Goal: Navigation & Orientation: Find specific page/section

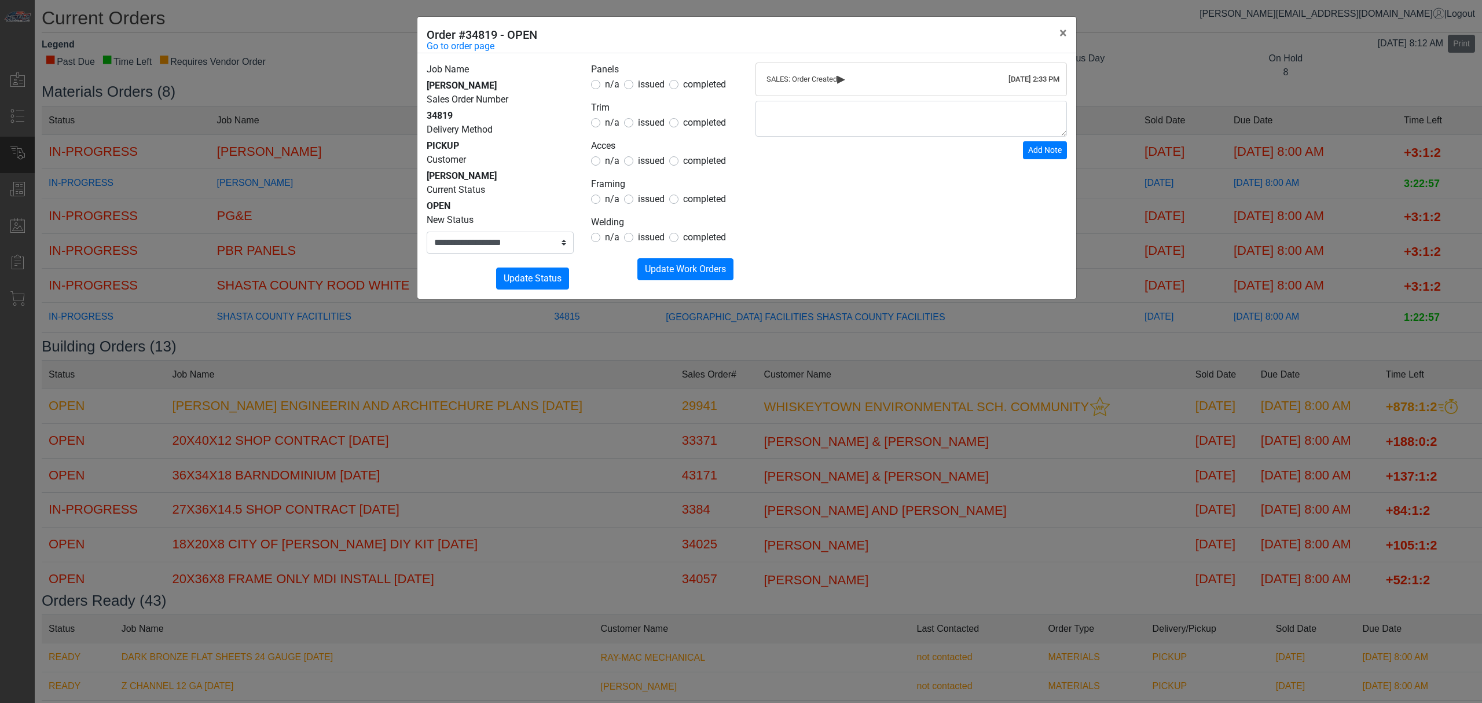
scroll to position [75, 0]
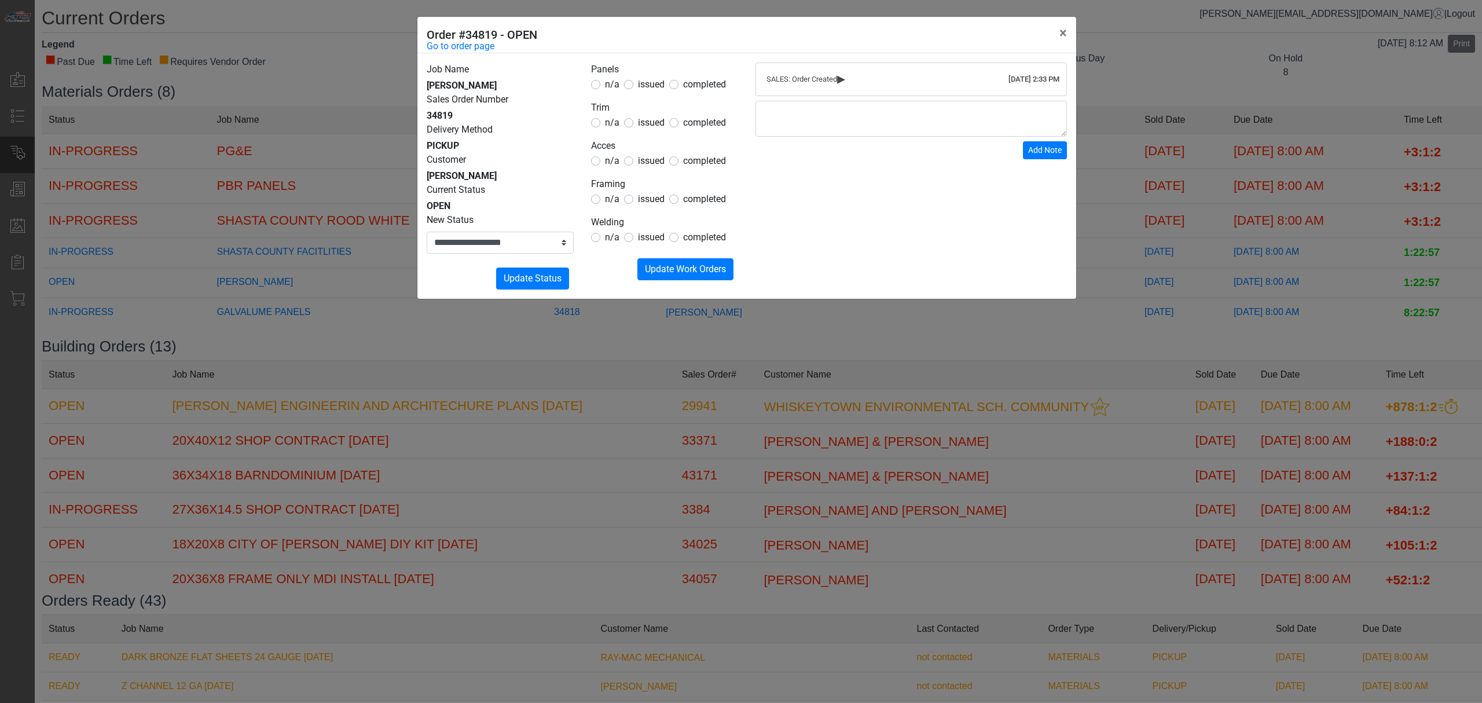
click at [152, 416] on div "**********" at bounding box center [741, 351] width 1482 height 703
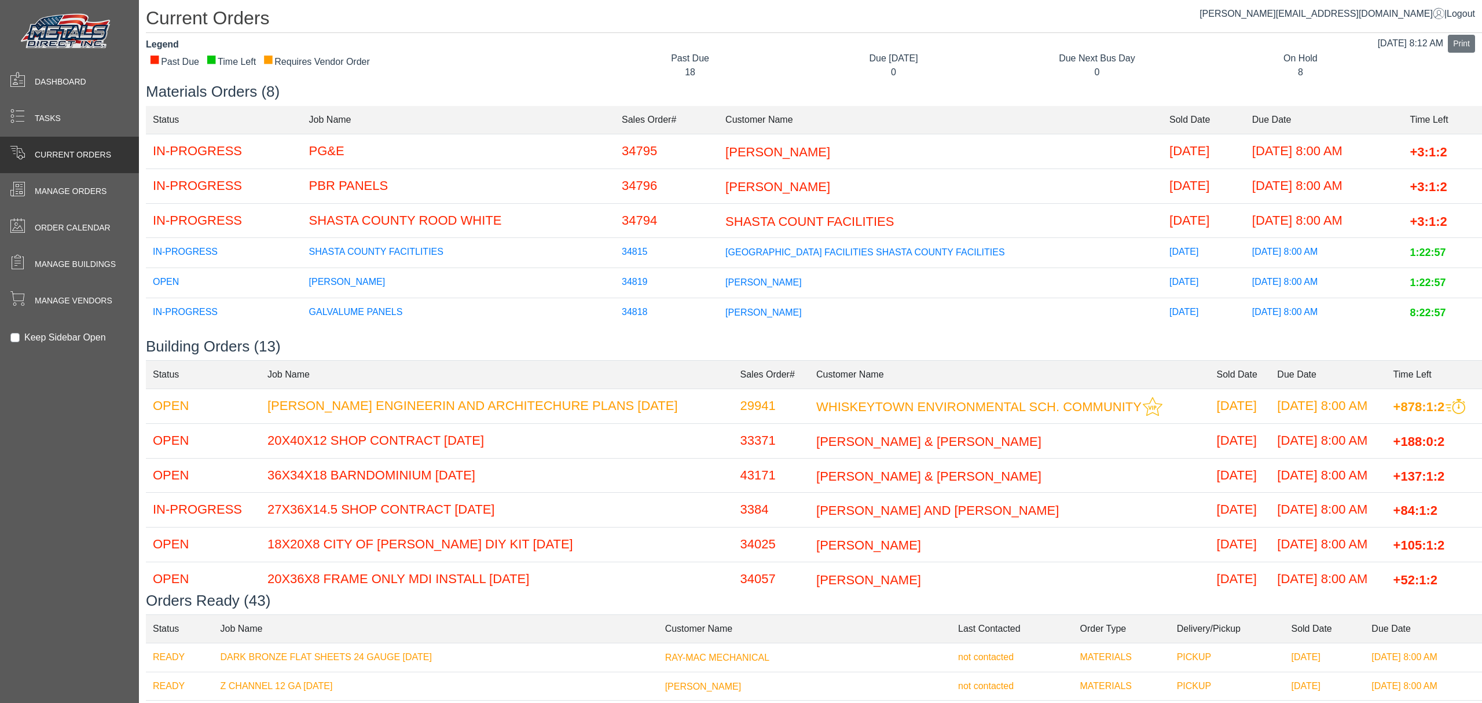
click at [2, 170] on div "Current Orders" at bounding box center [69, 155] width 139 height 36
click at [3, 171] on div "Current Orders" at bounding box center [69, 155] width 139 height 36
click at [6, 173] on div "Manage Orders" at bounding box center [69, 191] width 139 height 36
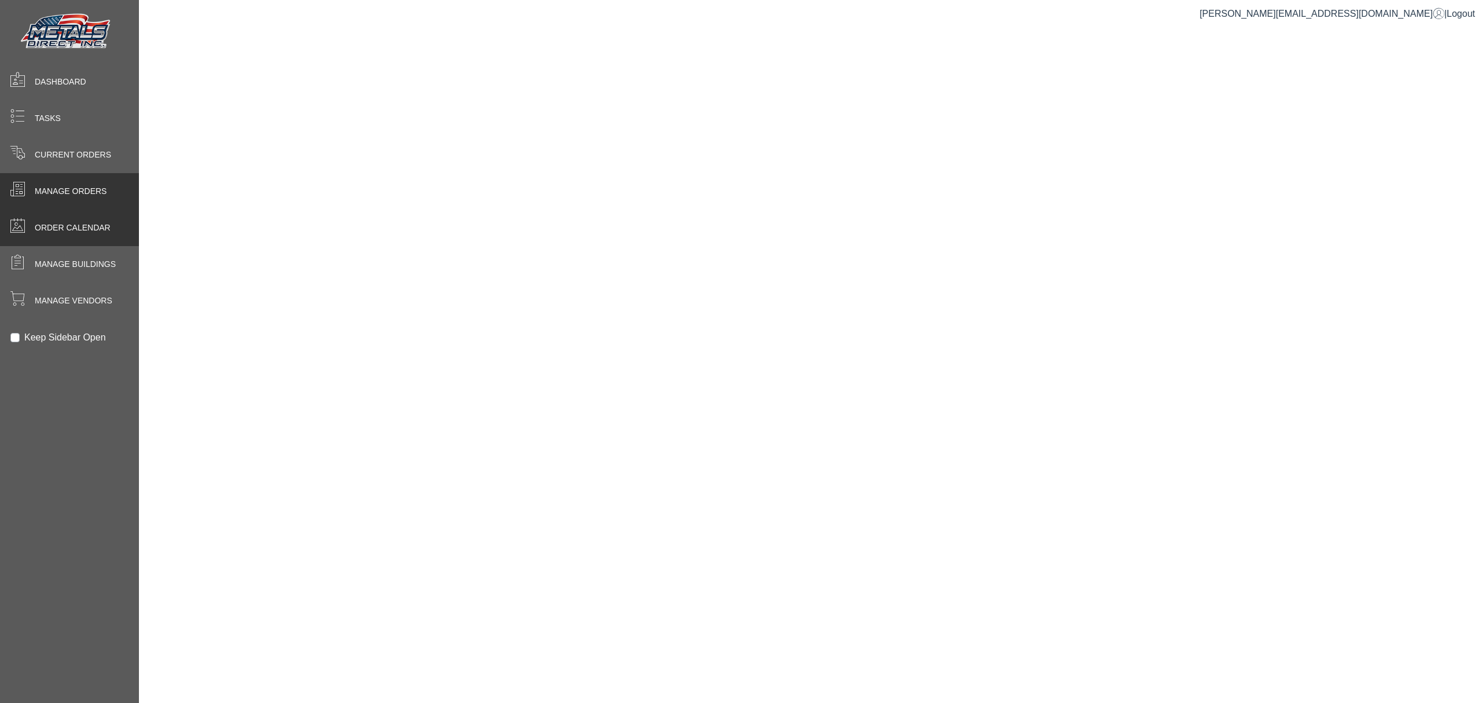
click at [60, 219] on div "Order Calendar" at bounding box center [69, 228] width 139 height 36
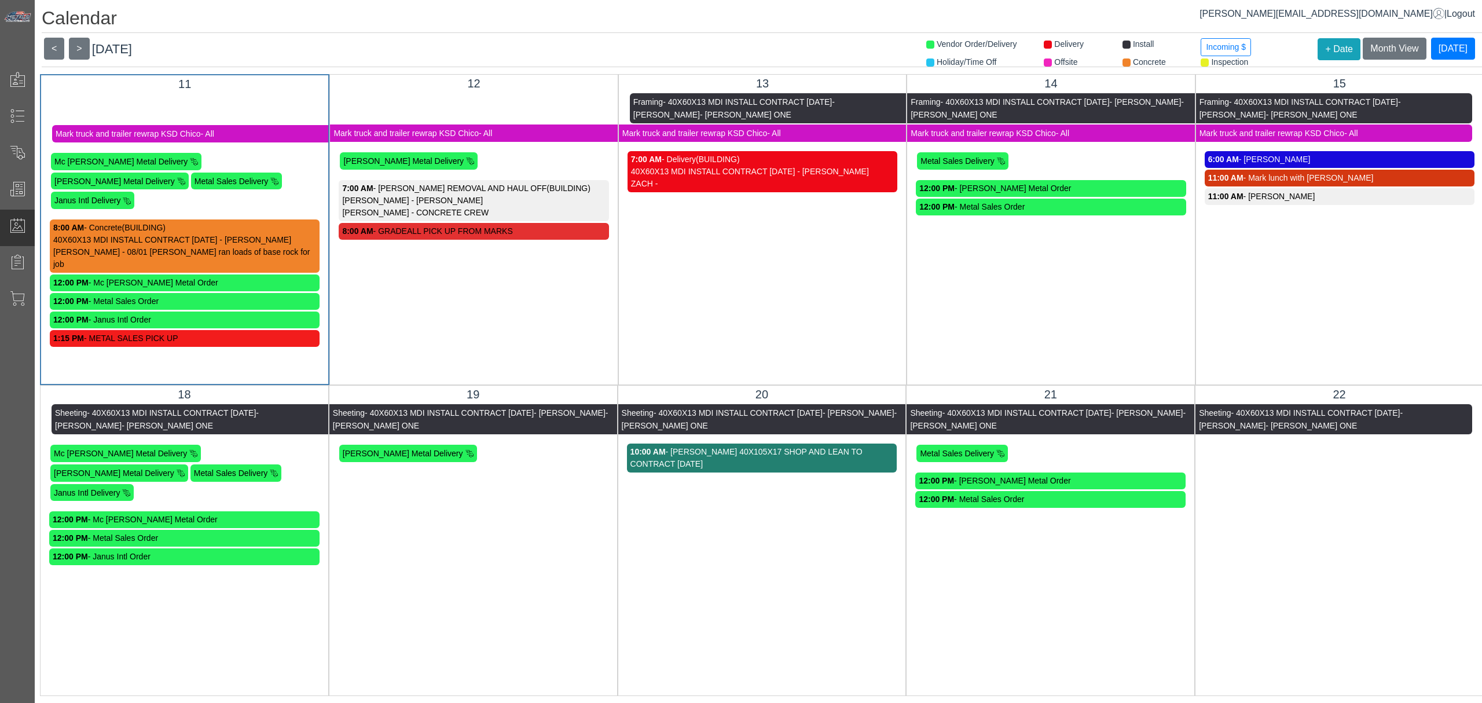
click at [210, 42] on header "< > [DATE] Month View [DATE]" at bounding box center [762, 53] width 1440 height 30
